Goal: Task Accomplishment & Management: Manage account settings

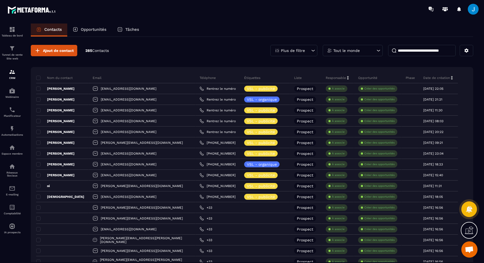
scroll to position [290, 0]
click at [16, 194] on div "E-mailing" at bounding box center [12, 190] width 22 height 11
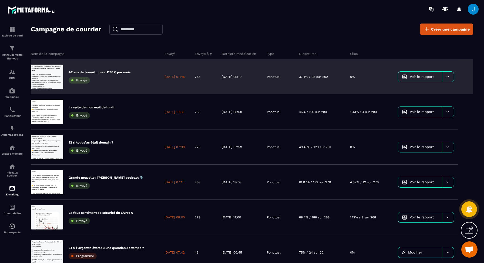
click at [427, 78] on span "Voir le rapport" at bounding box center [422, 77] width 24 height 4
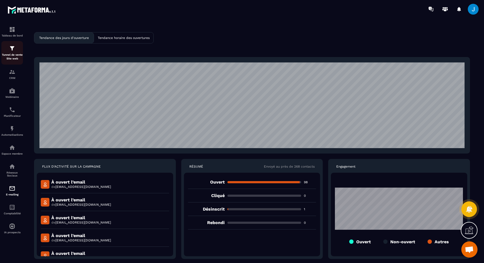
click at [16, 51] on div "Tunnel de vente Site web" at bounding box center [12, 52] width 22 height 15
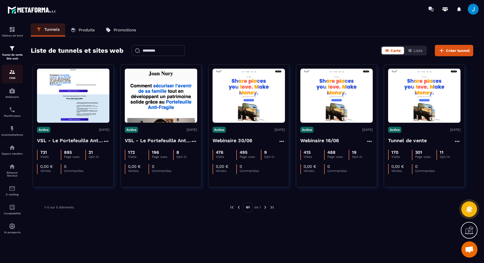
click at [14, 73] on img at bounding box center [12, 72] width 6 height 6
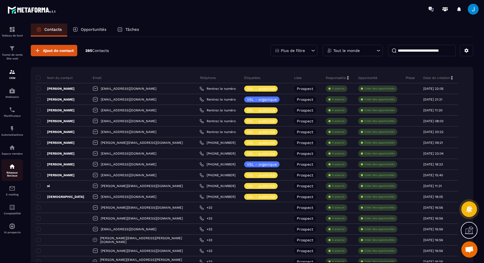
click at [16, 171] on div "Réseaux Sociaux" at bounding box center [12, 170] width 22 height 14
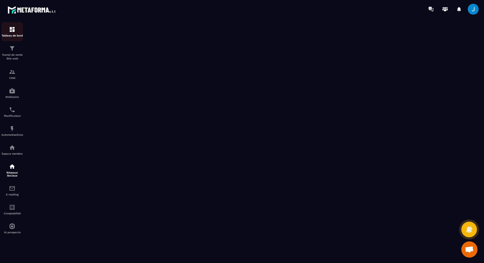
click at [12, 29] on img at bounding box center [12, 29] width 6 height 6
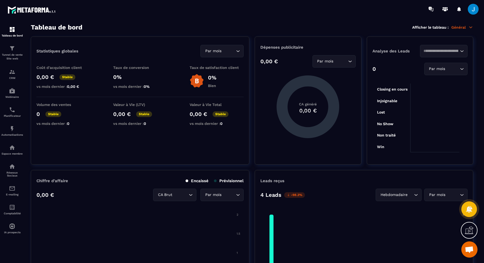
click at [473, 13] on span at bounding box center [473, 9] width 11 height 11
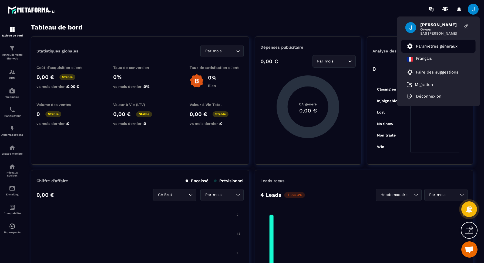
click at [427, 47] on p "Paramètres généraux" at bounding box center [437, 46] width 42 height 5
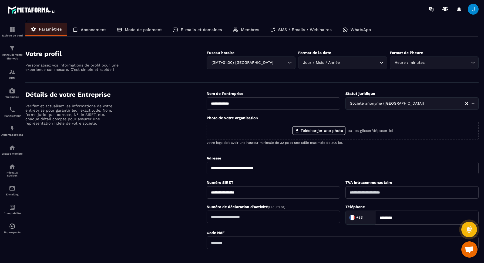
click at [297, 31] on p "SMS / Emails / Webinaires" at bounding box center [305, 29] width 54 height 5
